Goal: Task Accomplishment & Management: Use online tool/utility

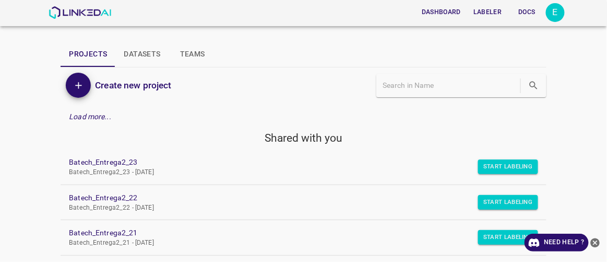
click at [434, 35] on div "Dashboard Labeler Docs E Projects Datasets Teams Create new project Load more..…" at bounding box center [303, 131] width 607 height 262
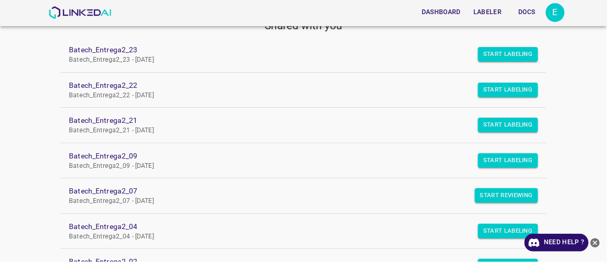
scroll to position [114, 0]
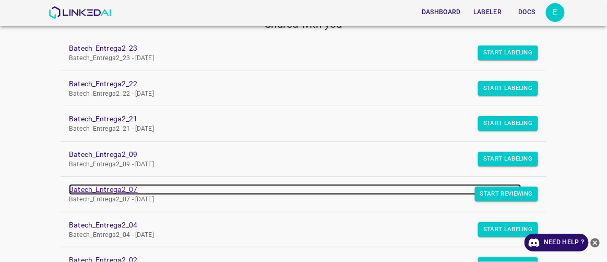
click at [101, 188] on link "Batech_Entrega2_07" at bounding box center [295, 189] width 452 height 11
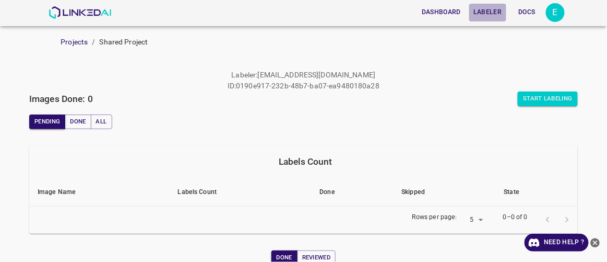
click at [490, 10] on button "Labeler" at bounding box center [487, 12] width 37 height 17
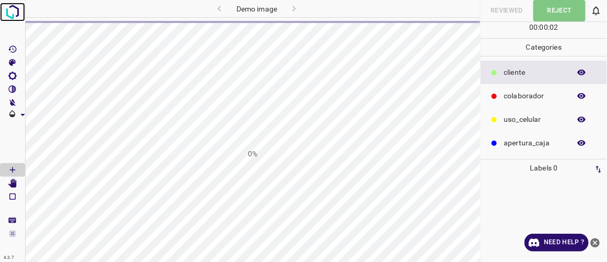
click at [18, 10] on img at bounding box center [12, 12] width 19 height 19
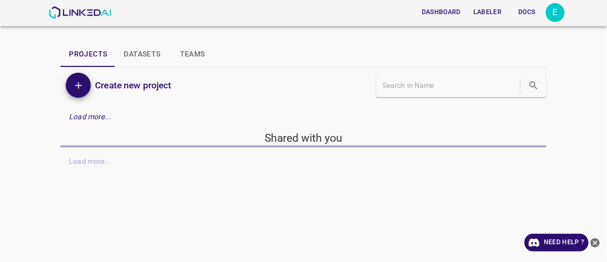
click at [488, 13] on button "Labeler" at bounding box center [487, 12] width 37 height 17
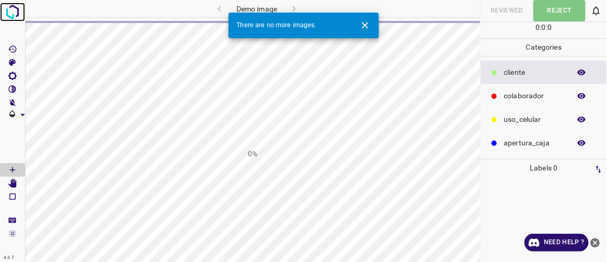
click at [10, 9] on img at bounding box center [12, 12] width 19 height 19
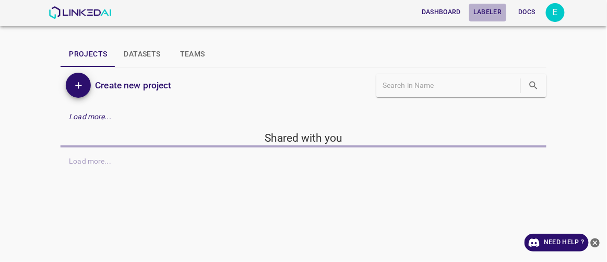
click at [484, 12] on button "Labeler" at bounding box center [487, 12] width 37 height 17
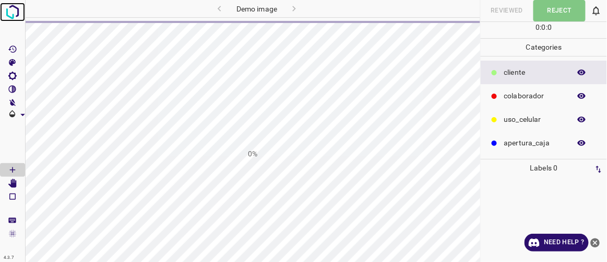
click at [14, 14] on img at bounding box center [12, 12] width 19 height 19
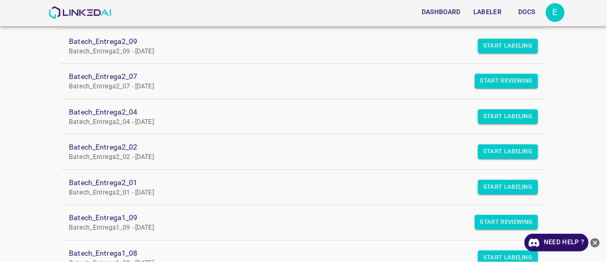
scroll to position [227, 0]
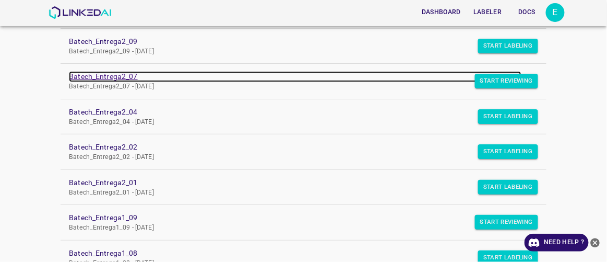
click at [124, 77] on link "Batech_Entrega2_07" at bounding box center [295, 76] width 452 height 11
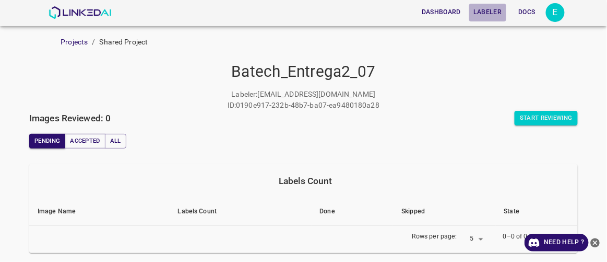
click at [483, 13] on button "Labeler" at bounding box center [487, 12] width 37 height 17
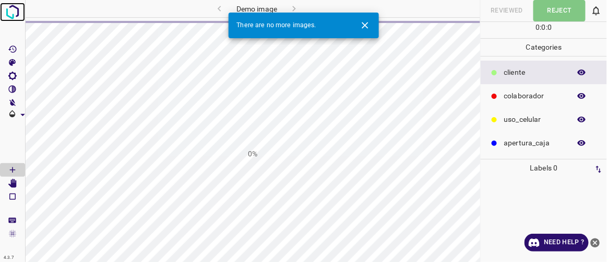
click at [14, 17] on img at bounding box center [12, 12] width 19 height 19
click at [11, 13] on img at bounding box center [12, 12] width 19 height 19
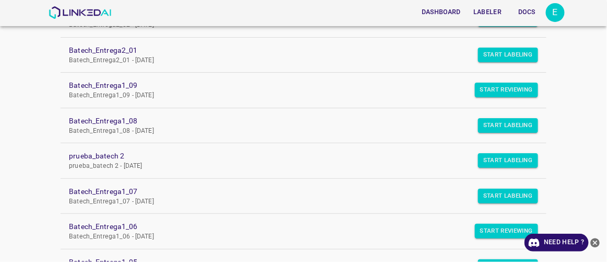
scroll to position [359, 0]
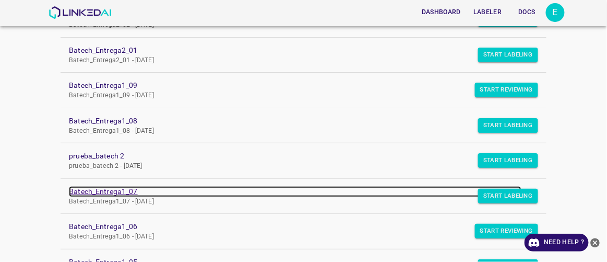
click at [120, 190] on link "Batech_Entrega1_07" at bounding box center [295, 191] width 452 height 11
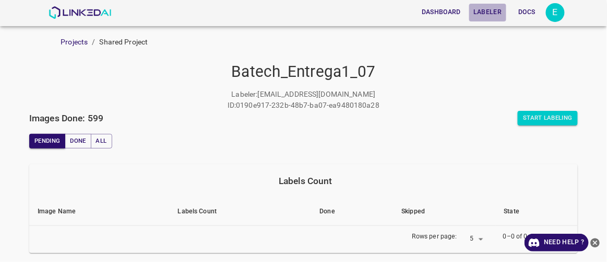
click at [487, 16] on button "Labeler" at bounding box center [487, 12] width 37 height 17
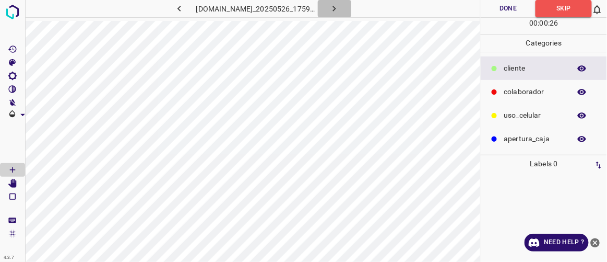
click at [336, 7] on icon "button" at bounding box center [334, 9] width 3 height 6
click at [14, 12] on img at bounding box center [12, 12] width 19 height 19
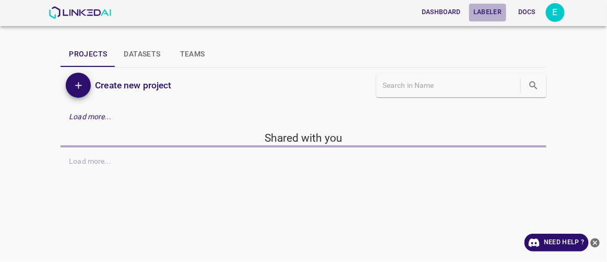
click at [490, 9] on button "Labeler" at bounding box center [487, 12] width 37 height 17
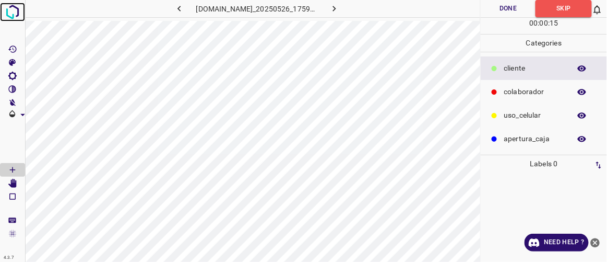
click at [14, 9] on img at bounding box center [12, 12] width 19 height 19
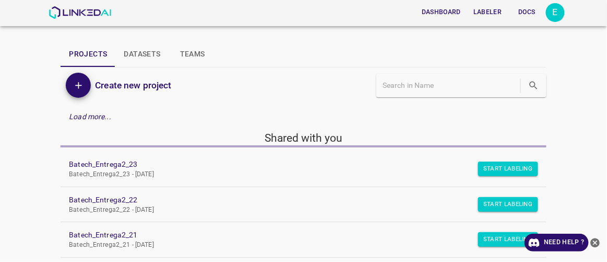
scroll to position [229, 0]
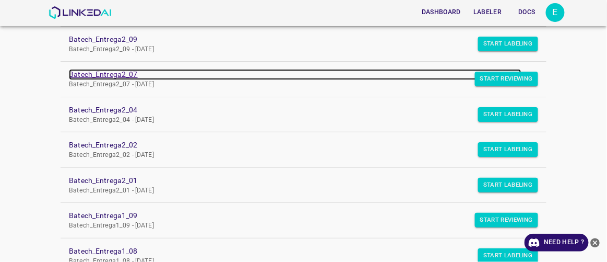
click at [108, 75] on link "Batech_Entrega2_07" at bounding box center [295, 74] width 452 height 11
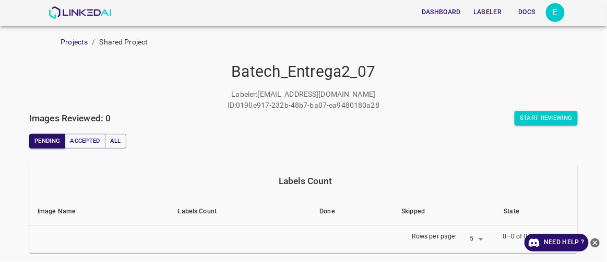
click at [488, 10] on button "Labeler" at bounding box center [487, 12] width 37 height 17
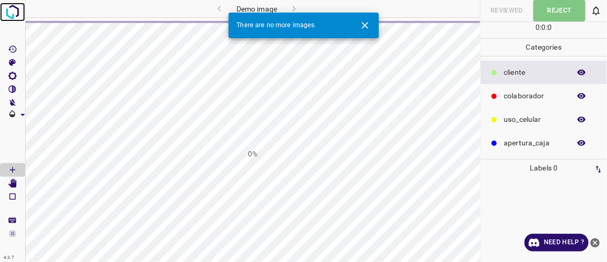
click at [17, 14] on img at bounding box center [12, 12] width 19 height 19
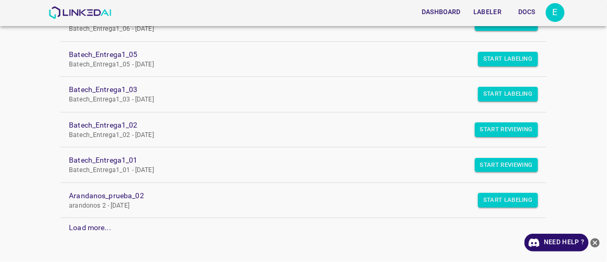
scroll to position [572, 0]
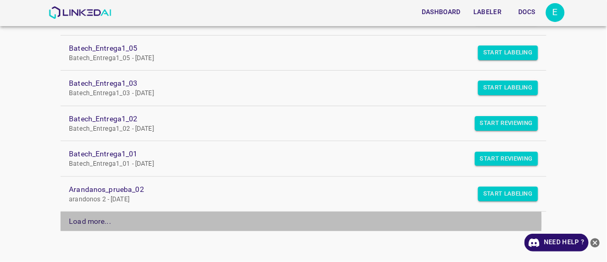
click at [92, 216] on div "Load more..." at bounding box center [90, 221] width 42 height 11
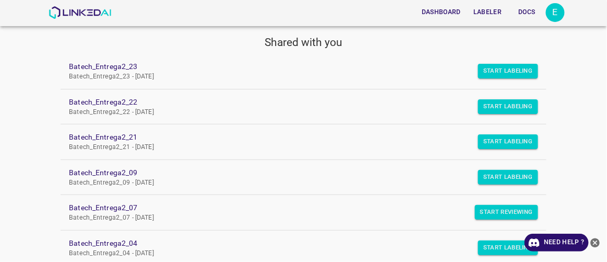
scroll to position [0, 0]
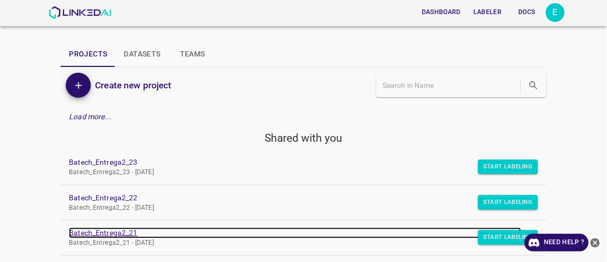
click at [108, 233] on link "Batech_Entrega2_21" at bounding box center [295, 232] width 452 height 11
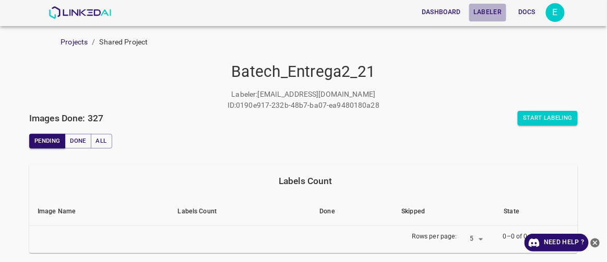
click at [486, 15] on button "Labeler" at bounding box center [487, 12] width 37 height 17
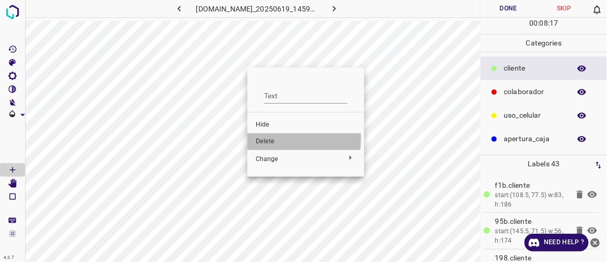
click at [261, 138] on span "Delete" at bounding box center [306, 141] width 100 height 9
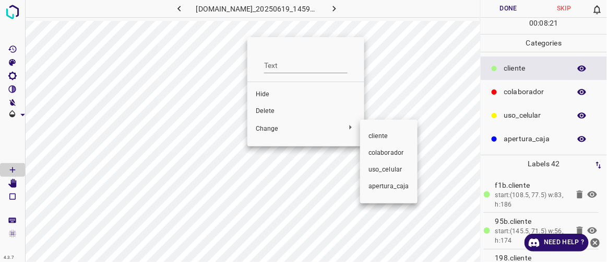
click at [268, 110] on div at bounding box center [303, 131] width 607 height 262
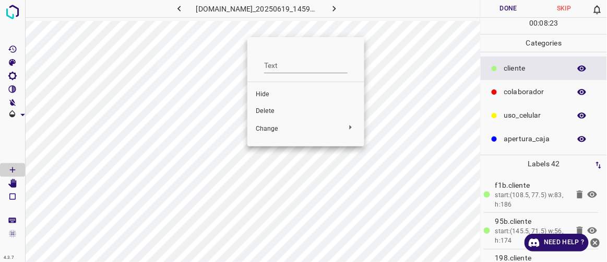
click at [258, 108] on span "Delete" at bounding box center [306, 110] width 100 height 9
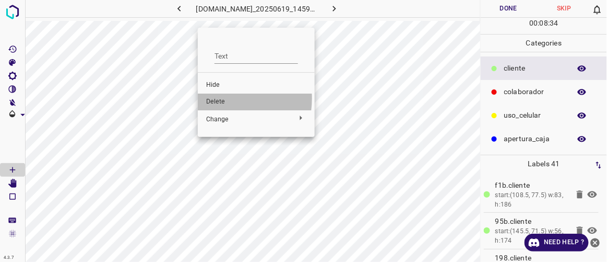
click at [219, 98] on span "Delete" at bounding box center [256, 101] width 100 height 9
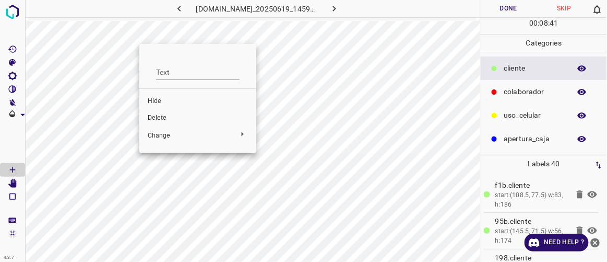
click at [162, 117] on span "Delete" at bounding box center [198, 117] width 100 height 9
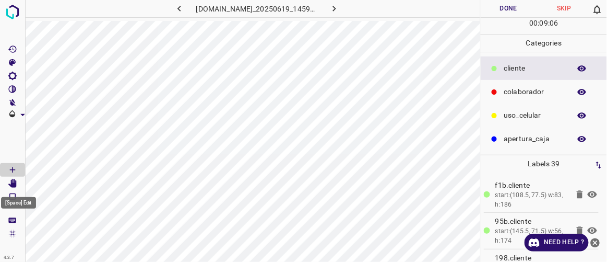
click at [14, 185] on icon "[Space] Edit" at bounding box center [12, 183] width 8 height 9
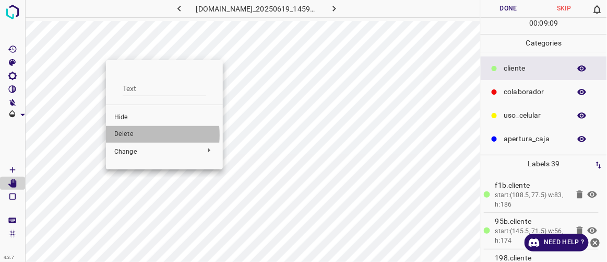
click at [128, 135] on span "Delete" at bounding box center [164, 133] width 100 height 9
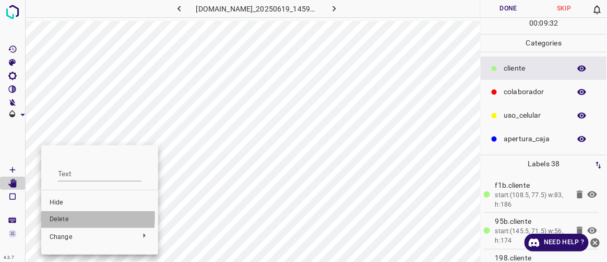
click at [62, 217] on span "Delete" at bounding box center [100, 219] width 100 height 9
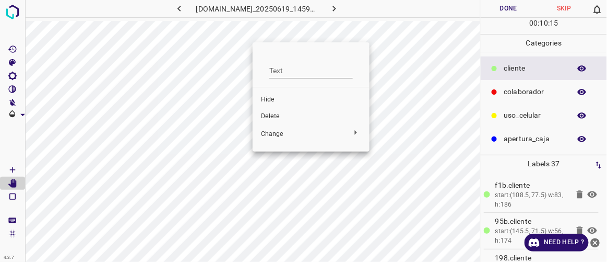
click at [268, 117] on span "Delete" at bounding box center [311, 116] width 100 height 9
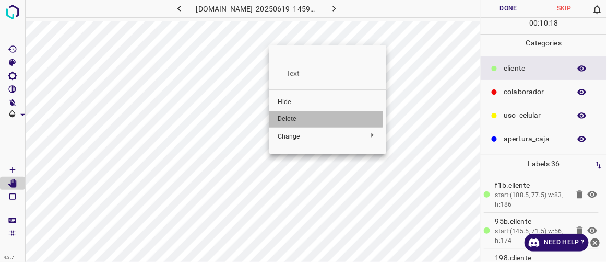
click at [278, 118] on span "Delete" at bounding box center [328, 118] width 100 height 9
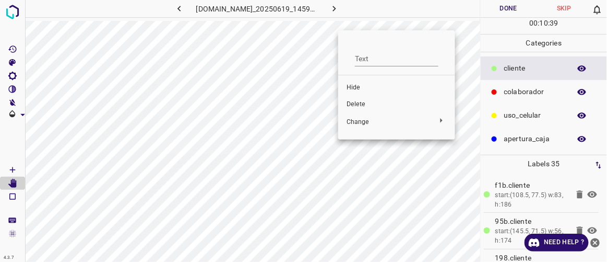
click at [353, 106] on span "Delete" at bounding box center [397, 104] width 100 height 9
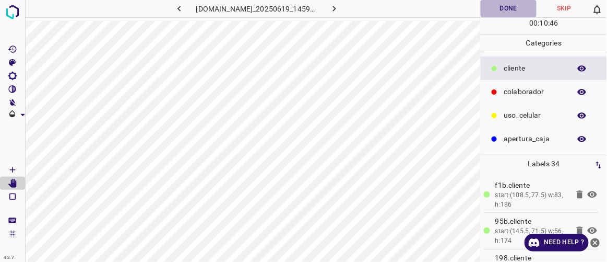
click at [511, 6] on button "Done" at bounding box center [508, 8] width 55 height 17
click at [340, 9] on icon "button" at bounding box center [334, 8] width 11 height 11
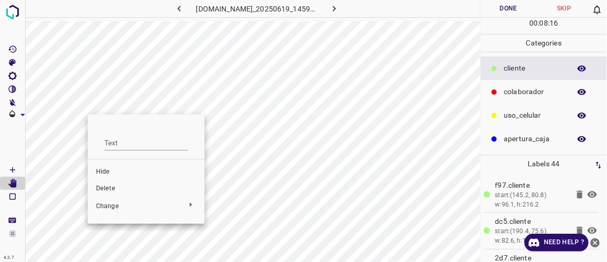
click at [104, 184] on span "Delete" at bounding box center [146, 188] width 100 height 9
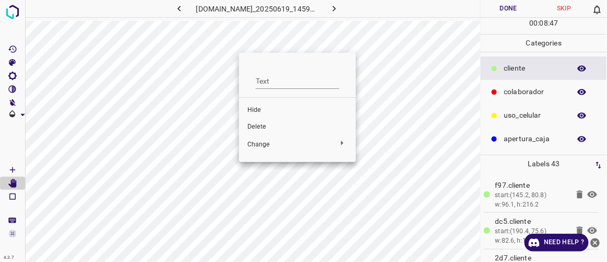
click at [204, 43] on div at bounding box center [303, 131] width 607 height 262
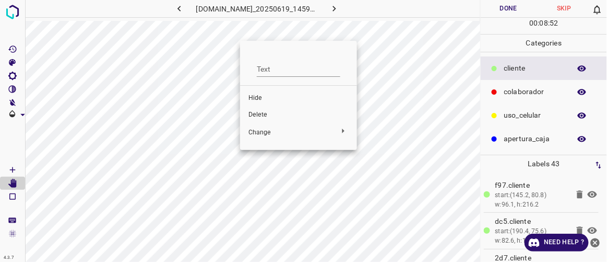
click at [255, 111] on span "Delete" at bounding box center [298, 114] width 100 height 9
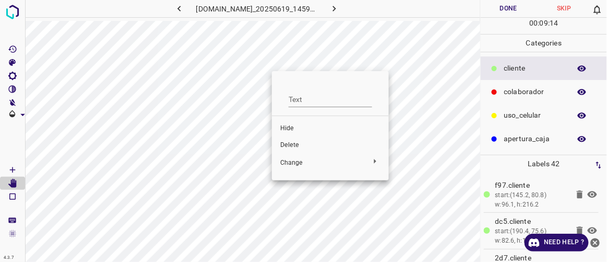
click at [301, 52] on div at bounding box center [303, 131] width 607 height 262
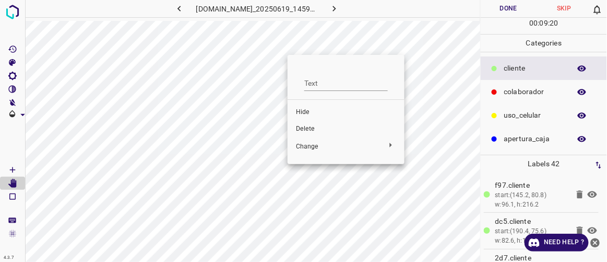
click at [305, 34] on div at bounding box center [303, 131] width 607 height 262
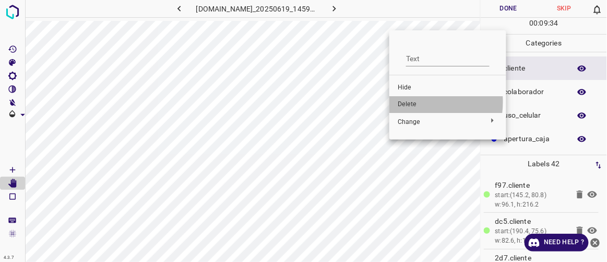
click at [407, 101] on span "Delete" at bounding box center [448, 104] width 100 height 9
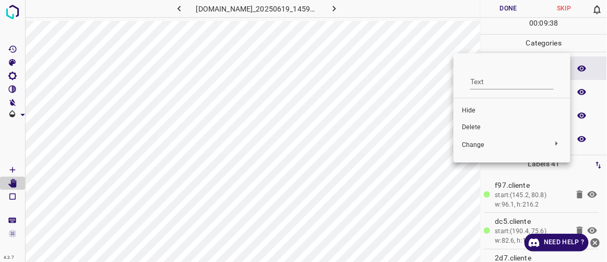
click at [476, 127] on span "Delete" at bounding box center [512, 127] width 100 height 9
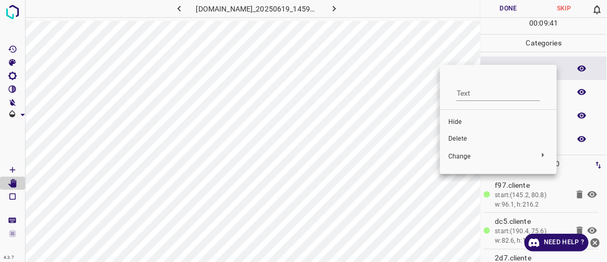
click at [456, 140] on span "Delete" at bounding box center [498, 138] width 100 height 9
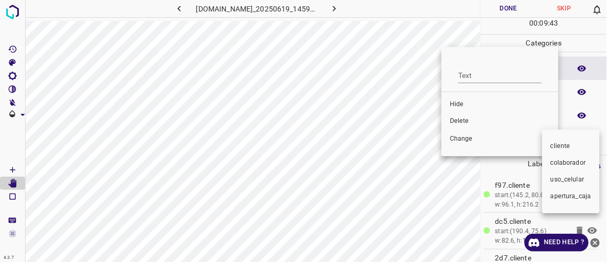
click at [465, 120] on div at bounding box center [303, 131] width 607 height 262
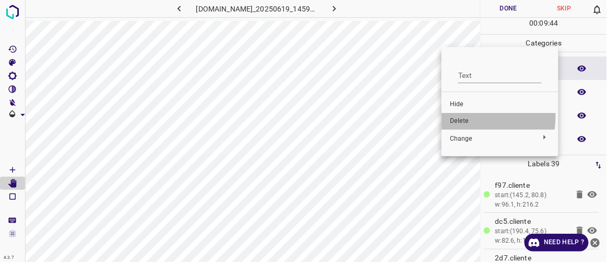
click at [467, 116] on span "Delete" at bounding box center [500, 120] width 100 height 9
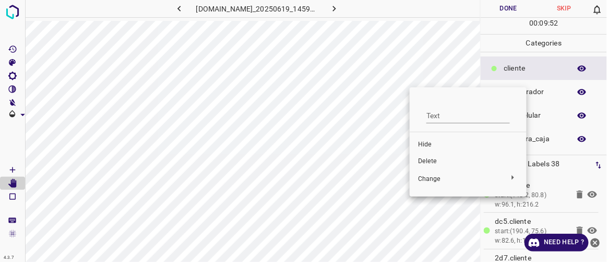
click at [431, 159] on span "Delete" at bounding box center [468, 161] width 100 height 9
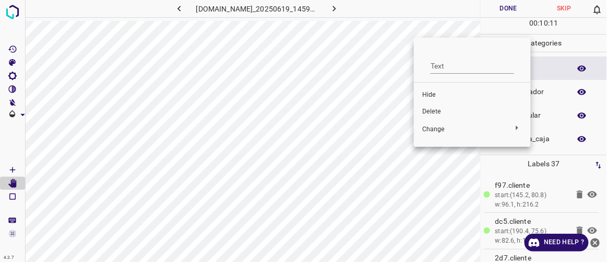
click at [437, 109] on span "Delete" at bounding box center [472, 111] width 100 height 9
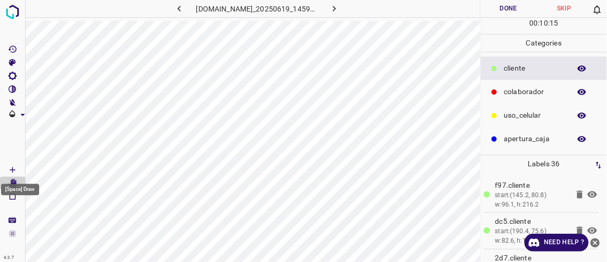
click at [19, 168] on Draw"] "[Space] Draw" at bounding box center [12, 170] width 25 height 14
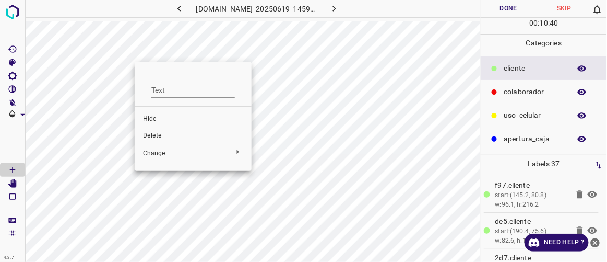
click at [150, 131] on span "Delete" at bounding box center [193, 135] width 100 height 9
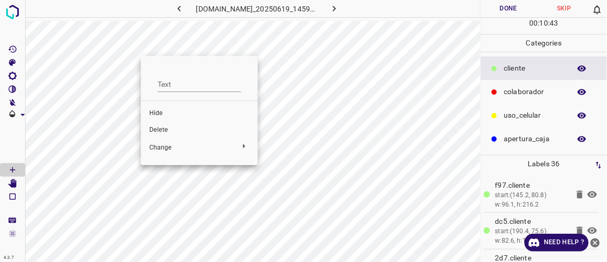
click at [168, 134] on span "Delete" at bounding box center [199, 129] width 100 height 9
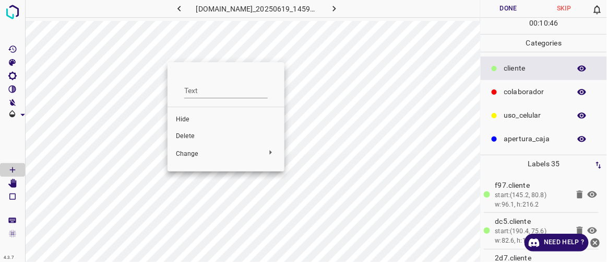
click at [184, 136] on span "Delete" at bounding box center [226, 136] width 100 height 9
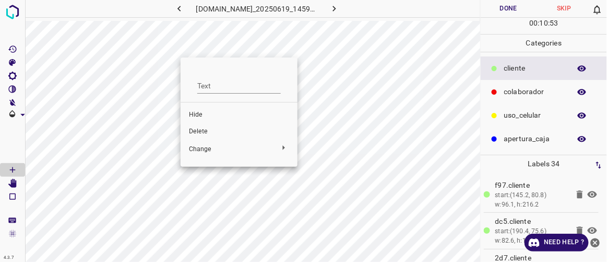
click at [223, 51] on div at bounding box center [303, 131] width 607 height 262
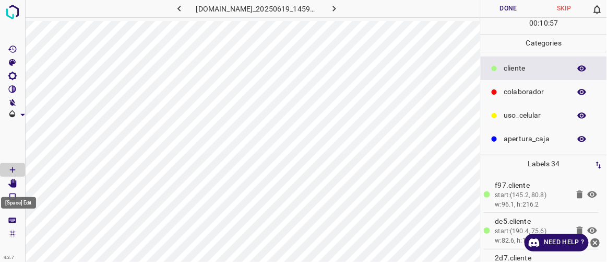
click at [13, 179] on icon "[Space] Edit" at bounding box center [12, 183] width 8 height 9
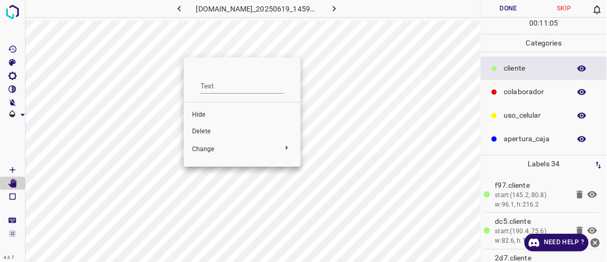
click at [200, 133] on span "Delete" at bounding box center [242, 131] width 100 height 9
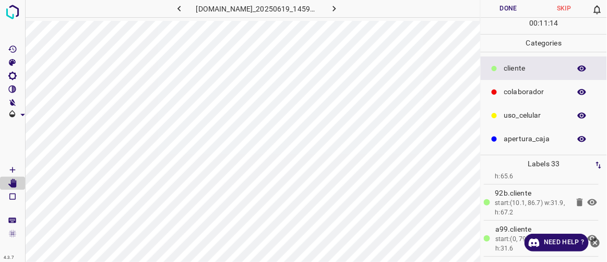
scroll to position [1100, 0]
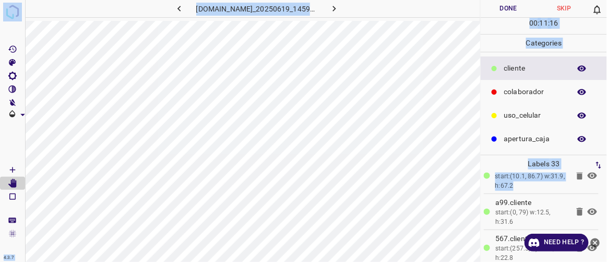
drag, startPoint x: 601, startPoint y: 250, endPoint x: 604, endPoint y: 182, distance: 67.9
click at [604, 191] on div "4.3.7 [DOMAIN_NAME]_20250619_145904_000004860.jpg Done Skip 0 00 : 11 : 16 Cate…" at bounding box center [303, 131] width 607 height 262
click at [174, 3] on icon "button" at bounding box center [179, 8] width 11 height 11
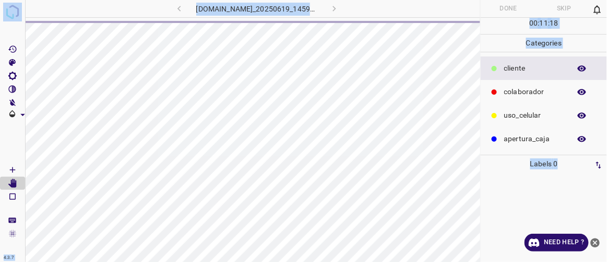
scroll to position [0, 0]
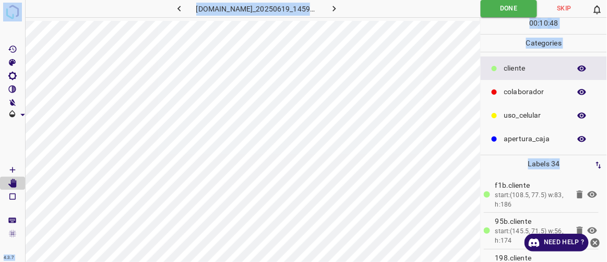
click at [340, 9] on icon "button" at bounding box center [334, 8] width 11 height 11
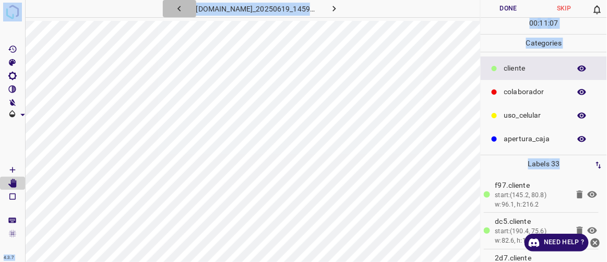
click at [174, 8] on icon "button" at bounding box center [179, 8] width 11 height 11
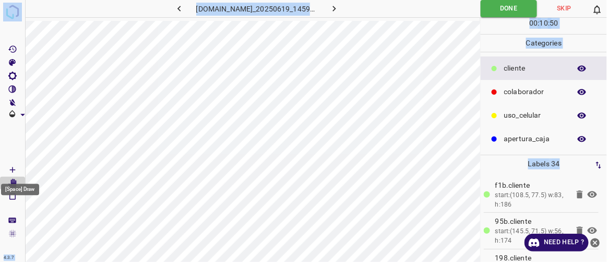
click at [17, 167] on Draw"] "[Space] Draw" at bounding box center [12, 170] width 25 height 14
click at [340, 9] on icon "button" at bounding box center [334, 8] width 11 height 11
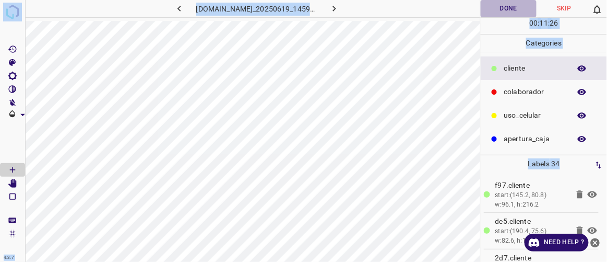
click at [509, 10] on button "Done" at bounding box center [508, 8] width 55 height 17
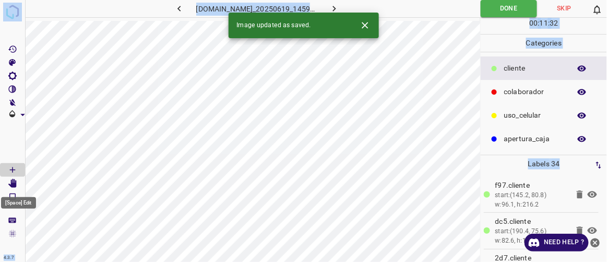
click at [16, 181] on icon "[Space] Edit" at bounding box center [12, 183] width 8 height 9
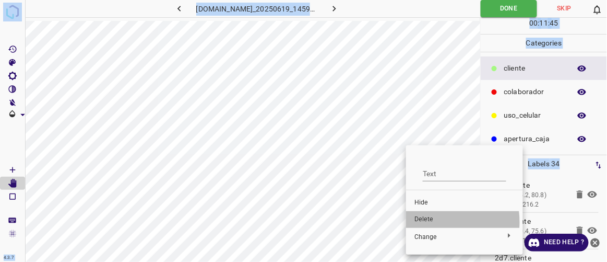
click at [427, 222] on span "Delete" at bounding box center [464, 219] width 100 height 9
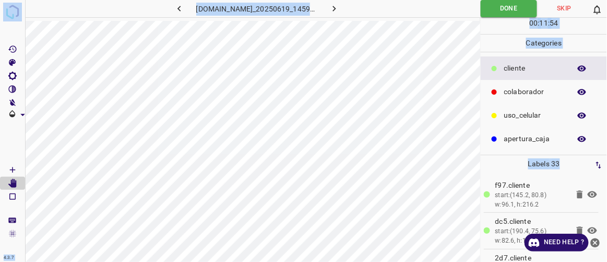
click at [340, 7] on icon "button" at bounding box center [334, 8] width 11 height 11
